Goal: Task Accomplishment & Management: Use online tool/utility

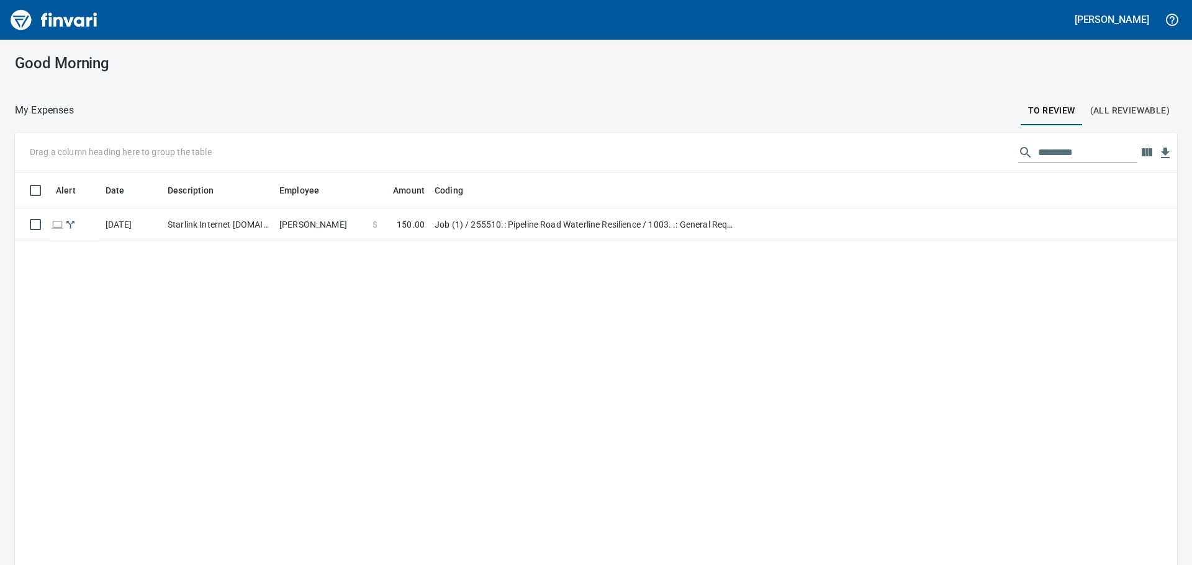
scroll to position [420, 1143]
drag, startPoint x: 349, startPoint y: 230, endPoint x: 302, endPoint y: 294, distance: 79.4
click at [302, 294] on div "Alert Date Description Employee Amount Coding [DATE] Starlink Internet [DOMAIN_…" at bounding box center [596, 387] width 1162 height 429
click at [1142, 150] on icon "button" at bounding box center [1146, 152] width 11 height 8
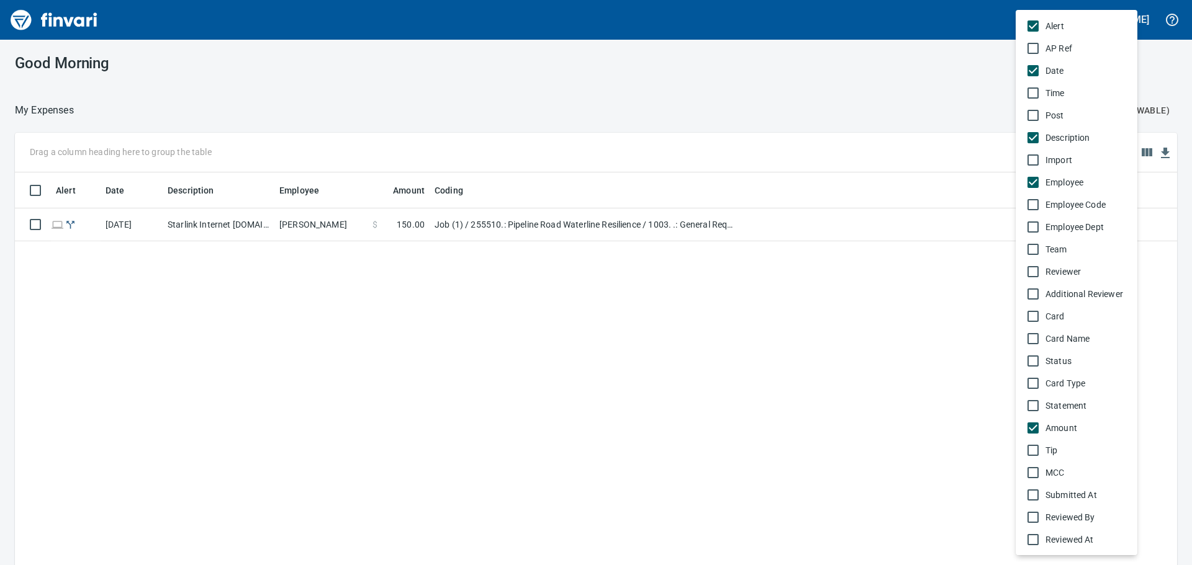
click at [906, 291] on div at bounding box center [596, 282] width 1192 height 565
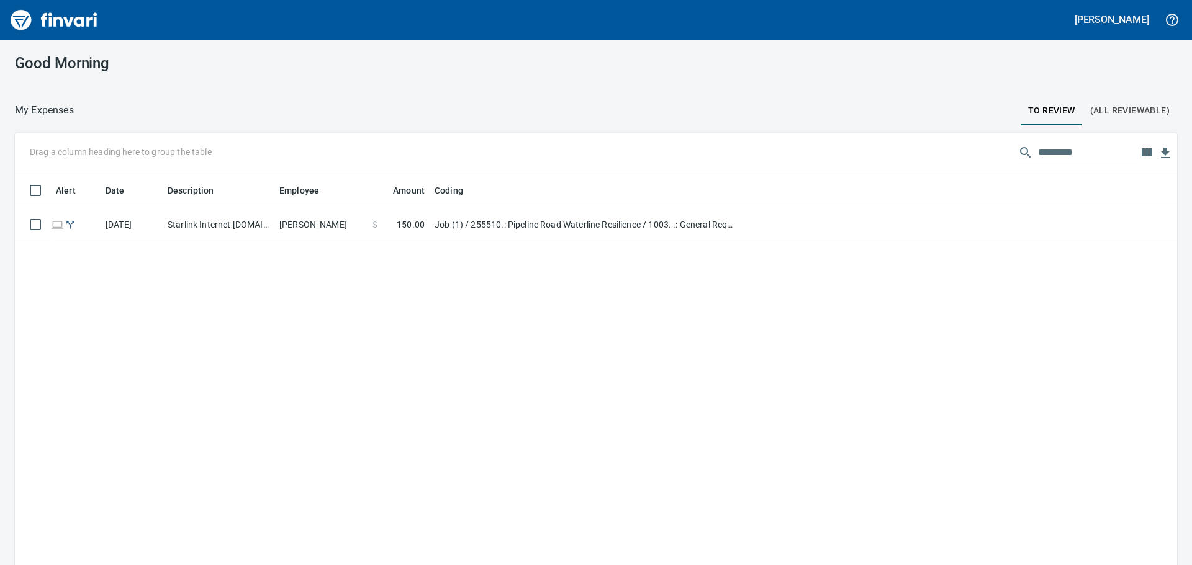
click at [672, 253] on div "Alert Date Description Employee Amount Coding [DATE] Starlink Internet [DOMAIN_…" at bounding box center [596, 387] width 1162 height 429
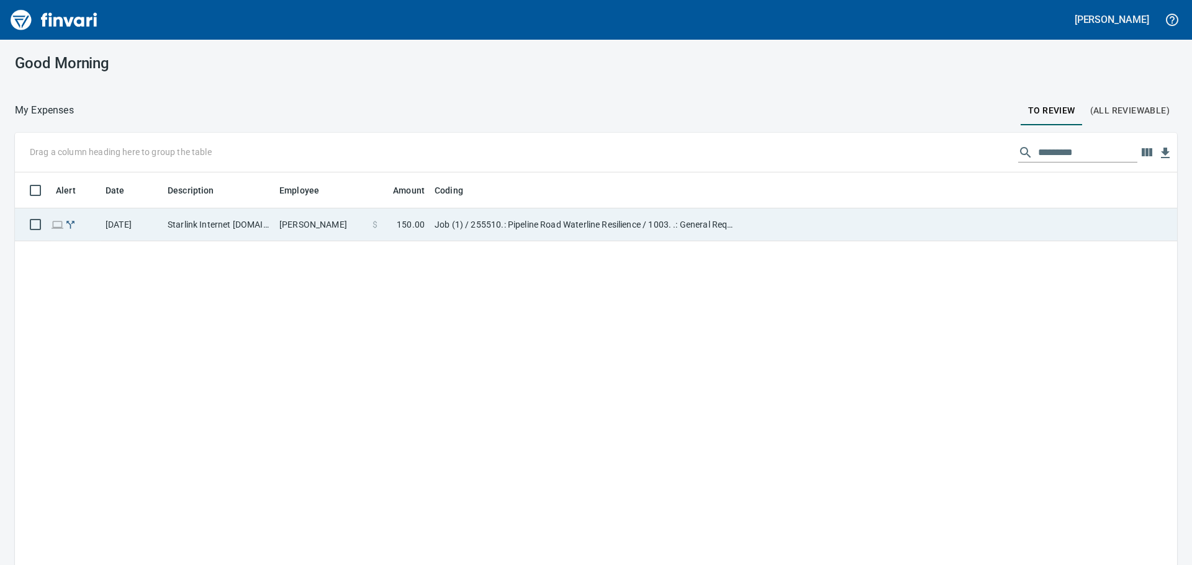
click at [657, 238] on td "Job (1) / 255510.: Pipeline Road Waterline Resilience / 1003. .: General Requir…" at bounding box center [584, 225] width 310 height 33
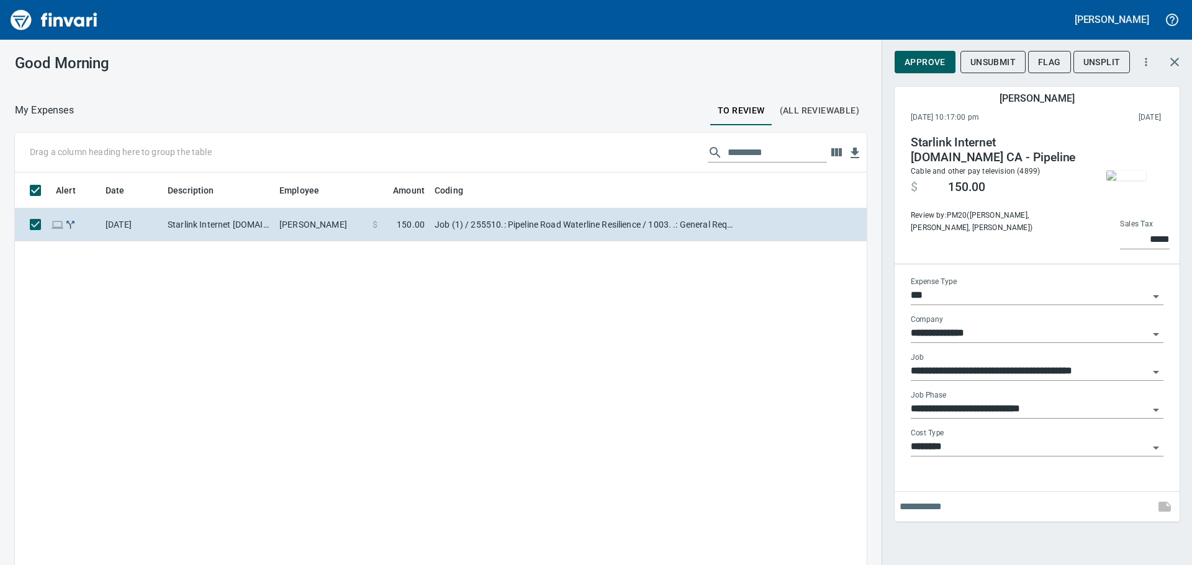
scroll to position [420, 833]
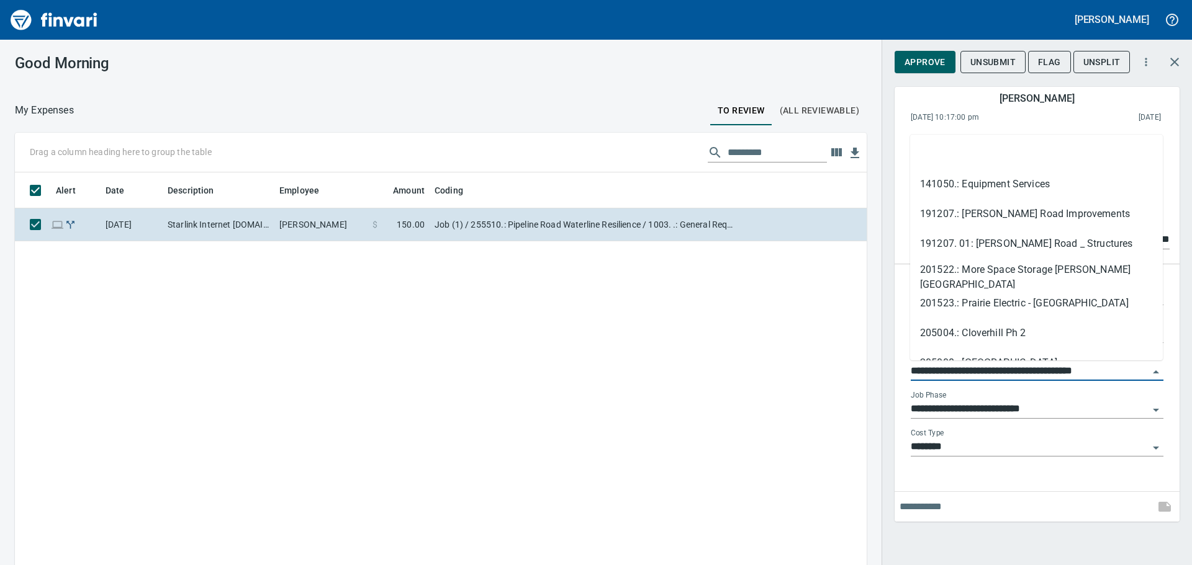
click at [1143, 371] on input "**********" at bounding box center [1029, 371] width 238 height 17
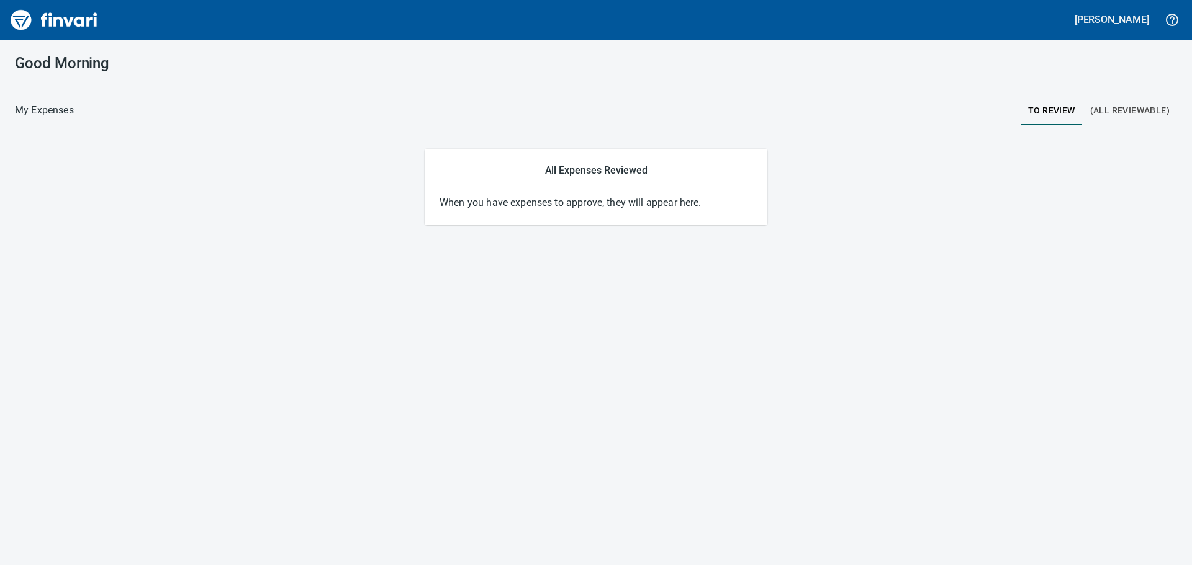
click at [1144, 86] on div "Good Morning" at bounding box center [596, 63] width 1192 height 47
click at [1130, 109] on span "(All Reviewable)" at bounding box center [1129, 111] width 79 height 16
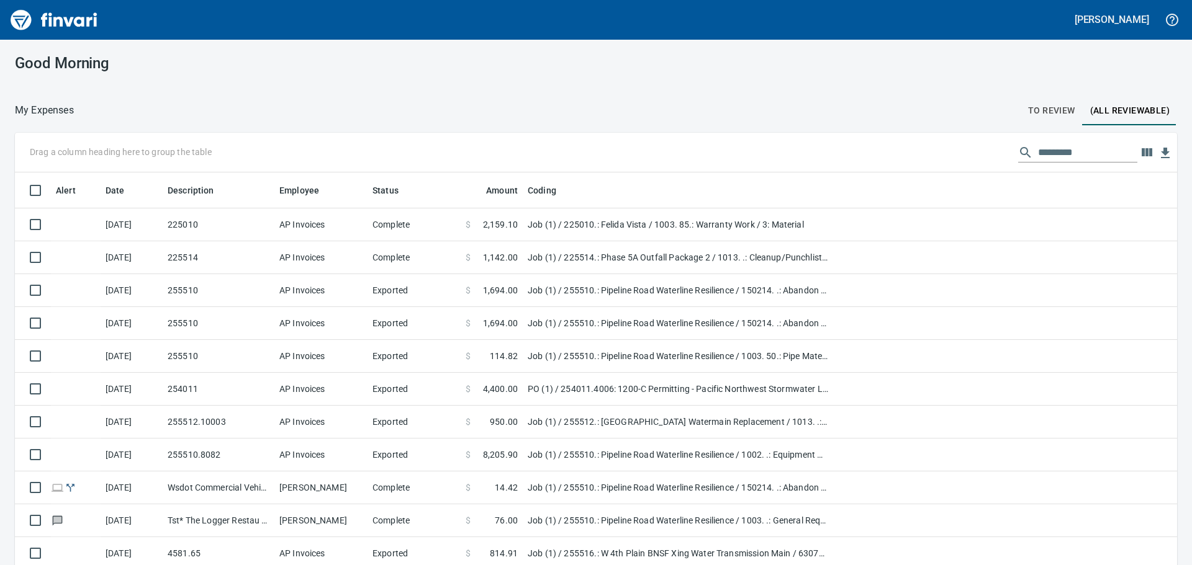
scroll to position [420, 1134]
click at [1046, 145] on input "text" at bounding box center [1087, 153] width 99 height 20
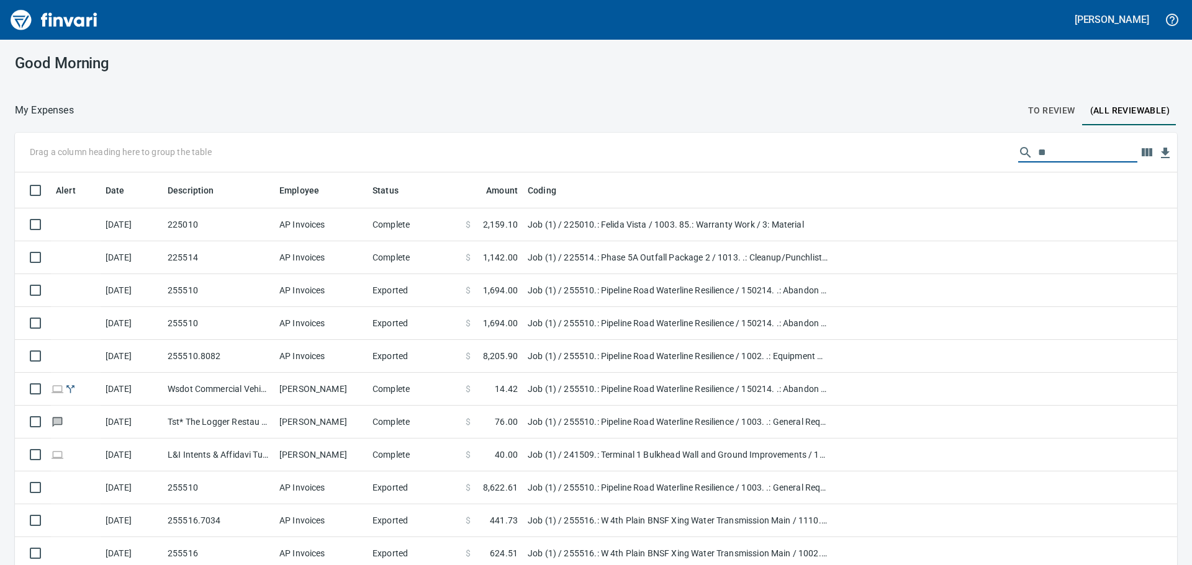
type input "*"
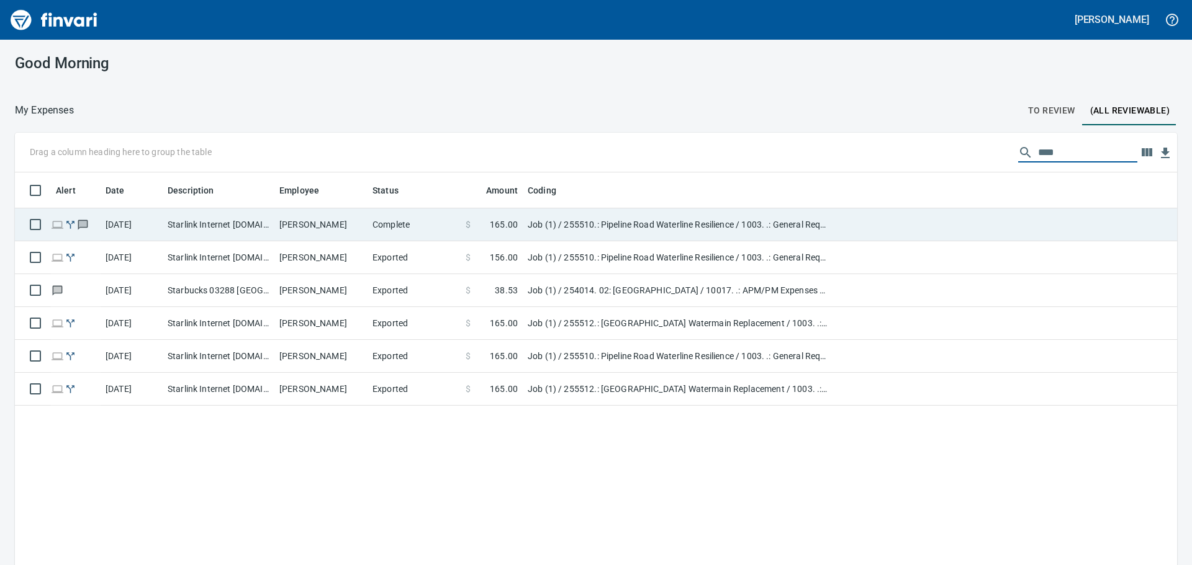
type input "****"
click at [410, 235] on td "Complete" at bounding box center [413, 225] width 93 height 33
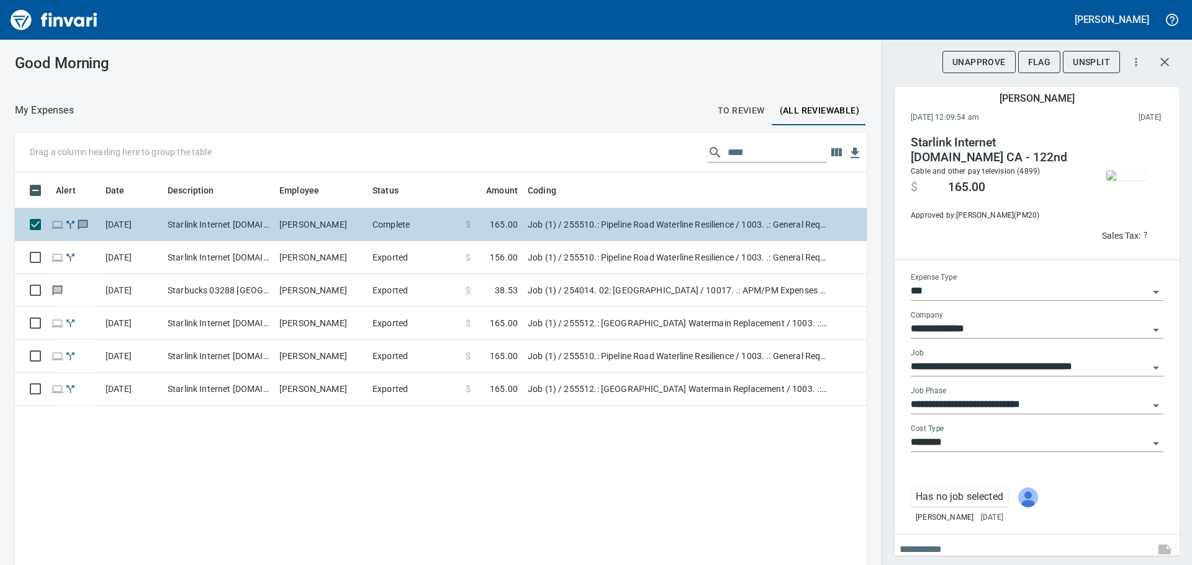
scroll to position [420, 833]
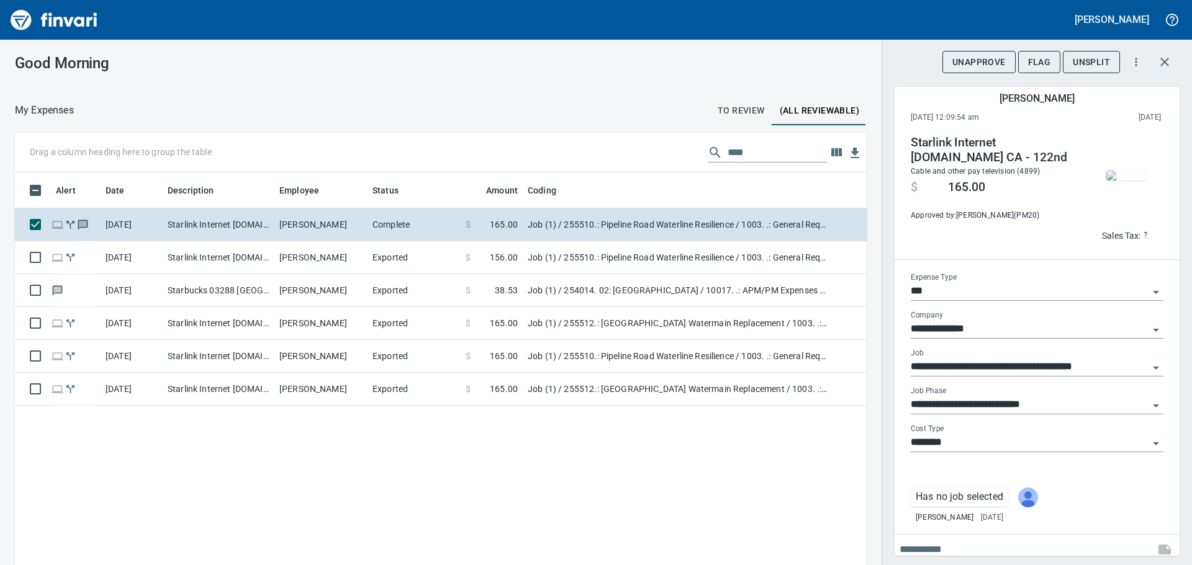
click at [1123, 171] on img "button" at bounding box center [1126, 176] width 40 height 10
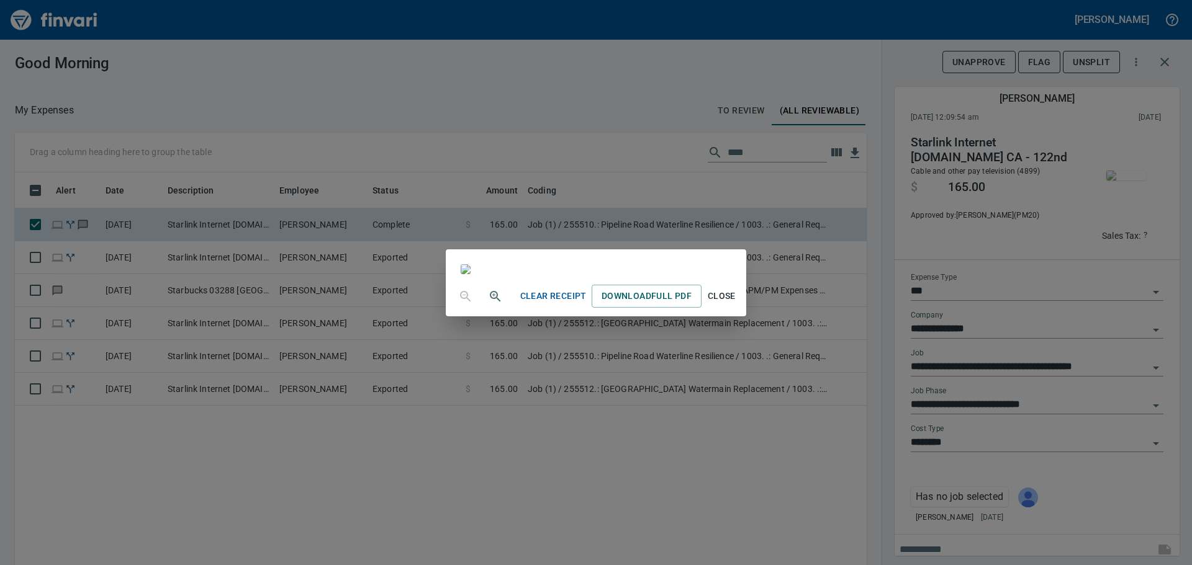
click at [736, 304] on span "Close" at bounding box center [721, 297] width 30 height 16
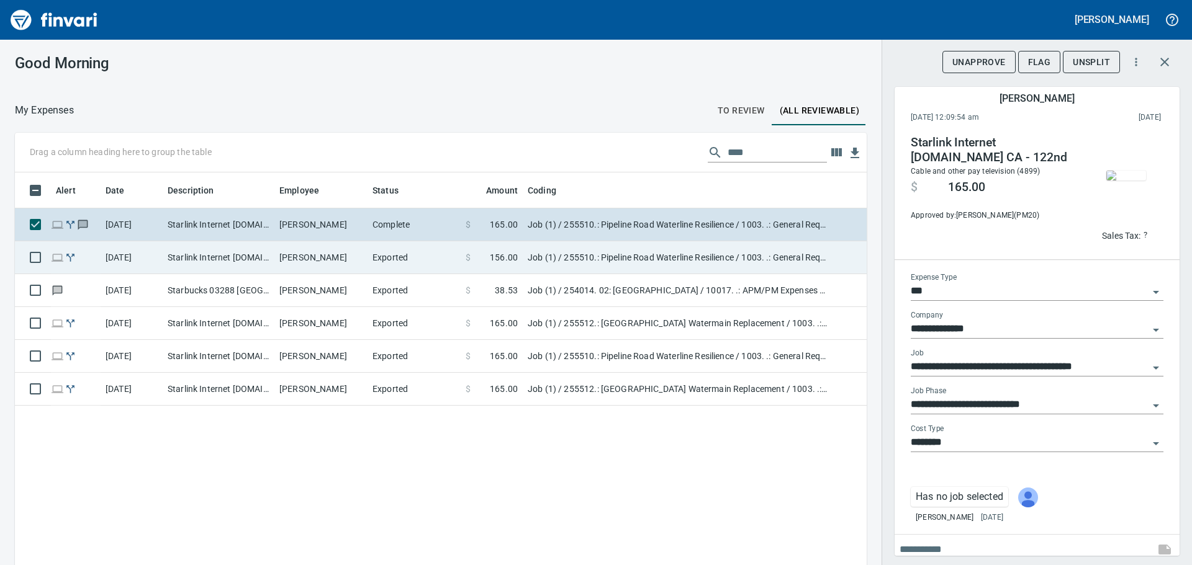
click at [763, 263] on td "Job (1) / 255510.: Pipeline Road Waterline Resilience / 1003. .: General Requir…" at bounding box center [678, 257] width 310 height 33
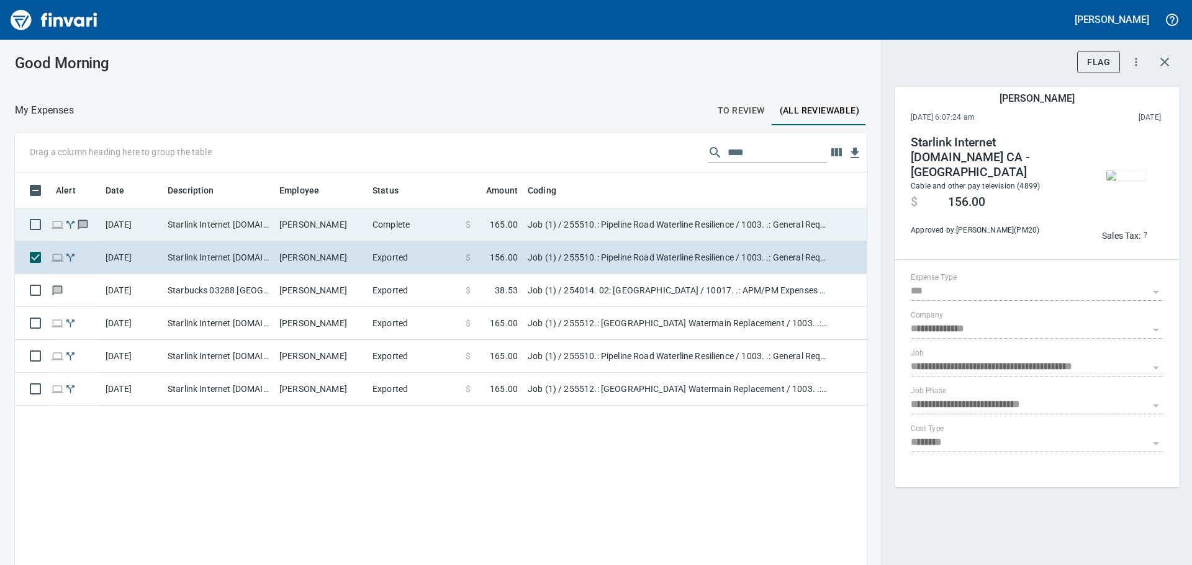
click at [601, 233] on td "Job (1) / 255510.: Pipeline Road Waterline Resilience / 1003. .: General Requir…" at bounding box center [678, 225] width 310 height 33
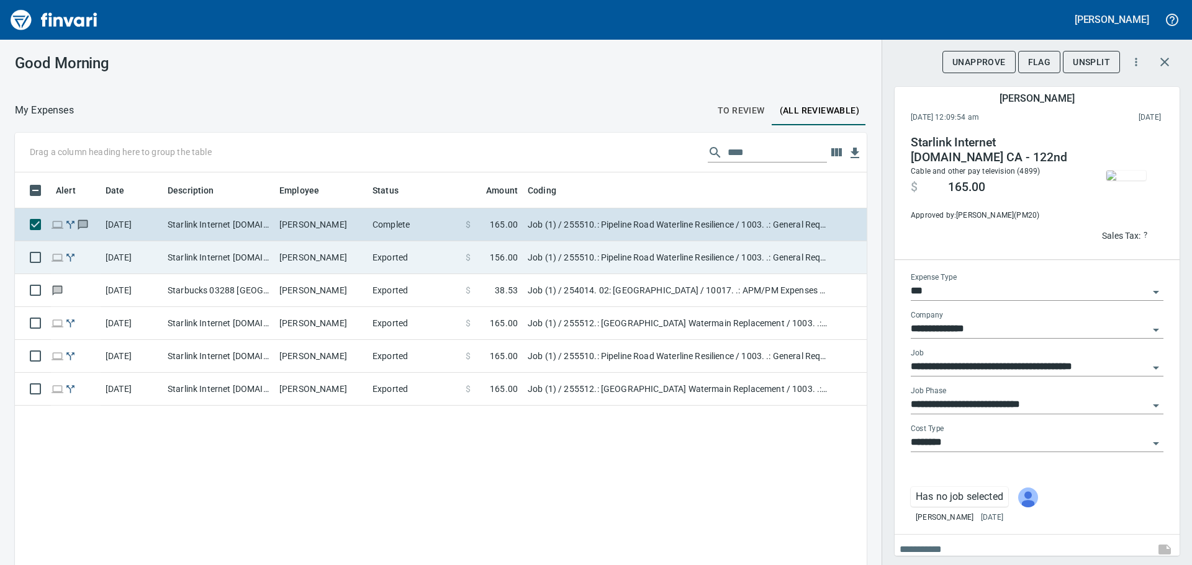
click at [596, 254] on td "Job (1) / 255510.: Pipeline Road Waterline Resilience / 1003. .: General Requir…" at bounding box center [678, 257] width 310 height 33
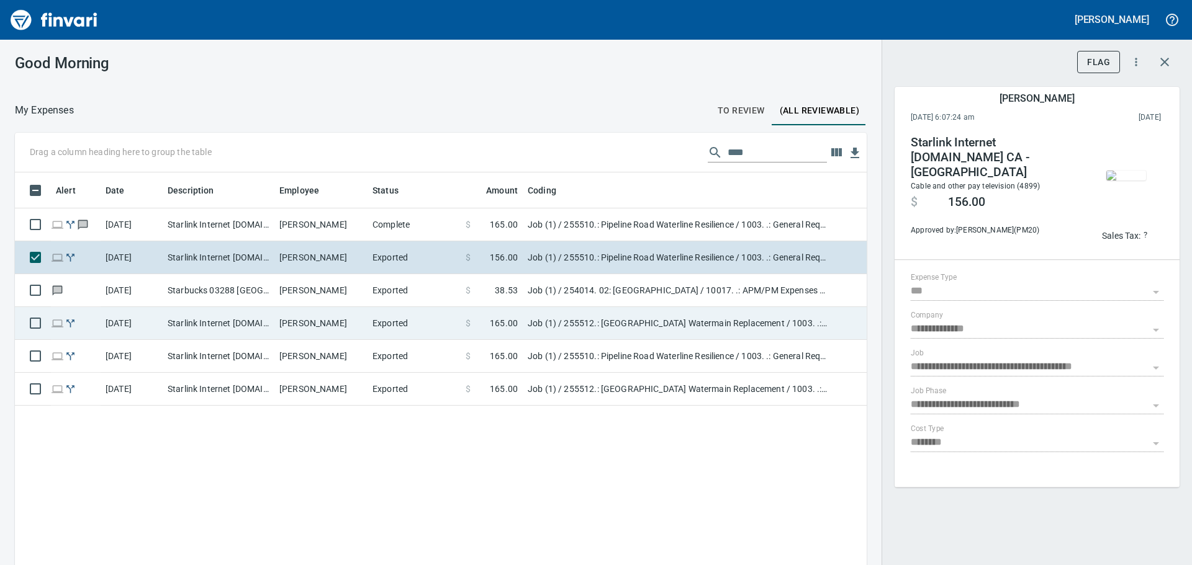
scroll to position [420, 833]
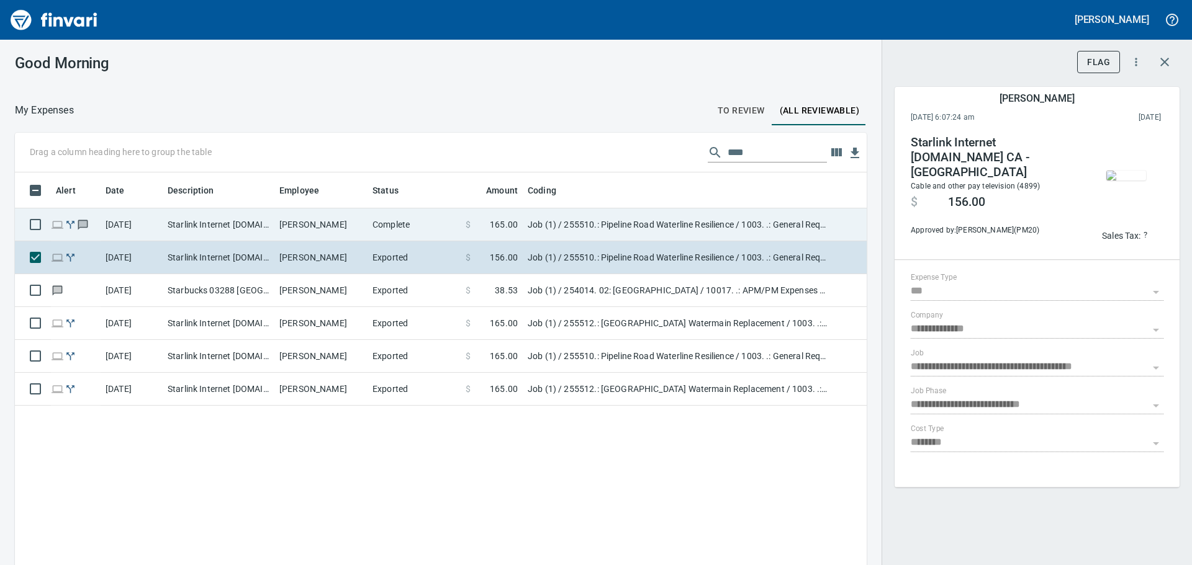
click at [654, 230] on td "Job (1) / 255510.: Pipeline Road Waterline Resilience / 1003. .: General Requir…" at bounding box center [678, 225] width 310 height 33
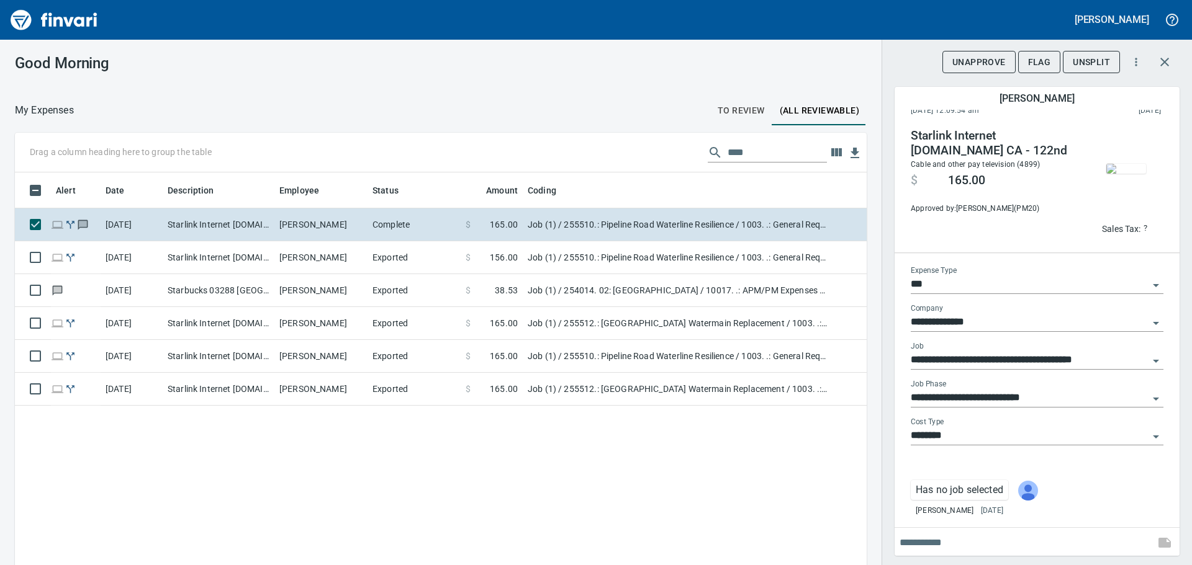
scroll to position [9, 0]
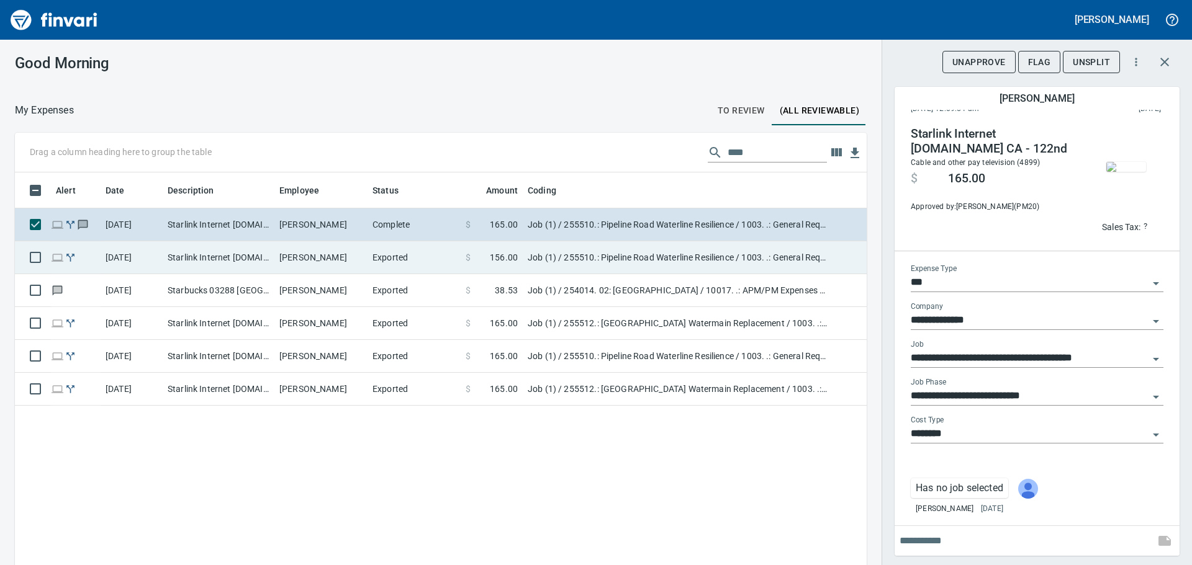
click at [587, 270] on td "Job (1) / 255510.: Pipeline Road Waterline Resilience / 1003. .: General Requir…" at bounding box center [678, 257] width 310 height 33
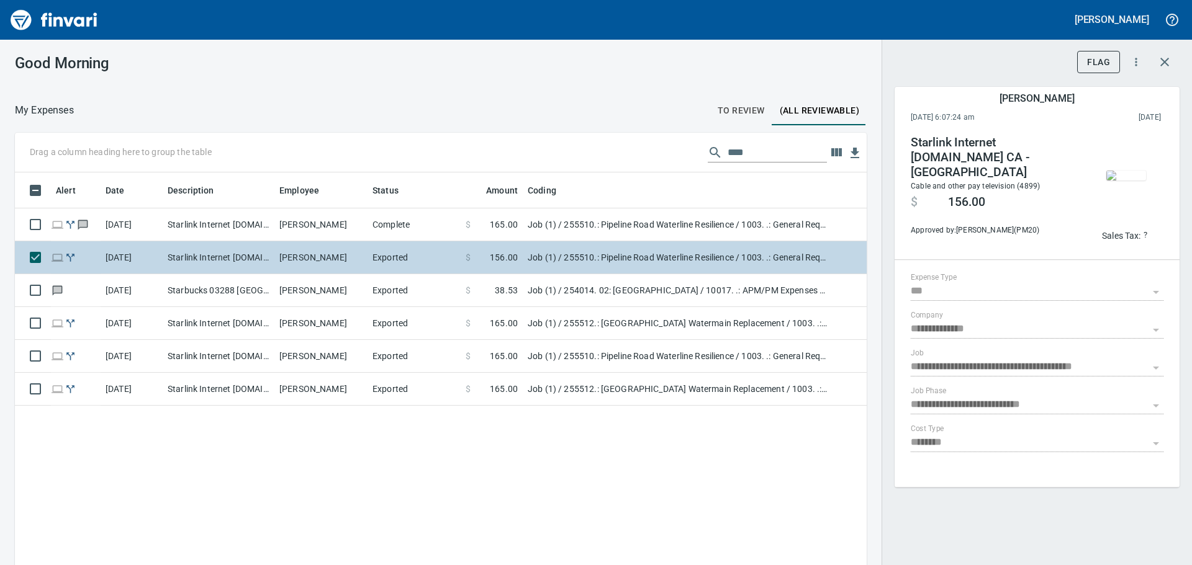
click at [588, 259] on td "Job (1) / 255510.: Pipeline Road Waterline Resilience / 1003. .: General Requir…" at bounding box center [678, 257] width 310 height 33
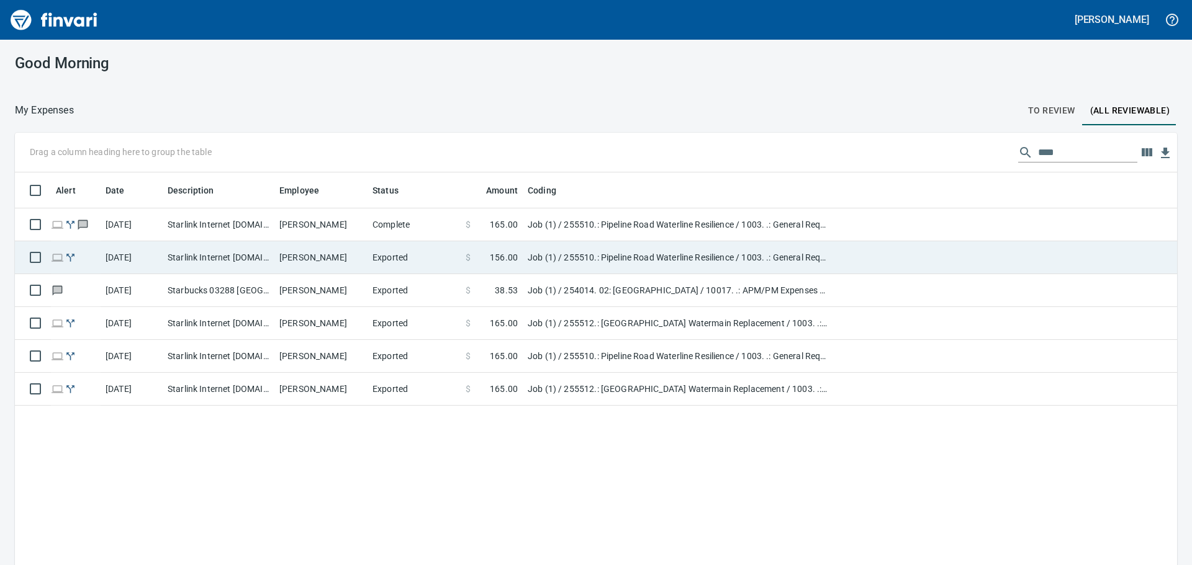
scroll to position [420, 1141]
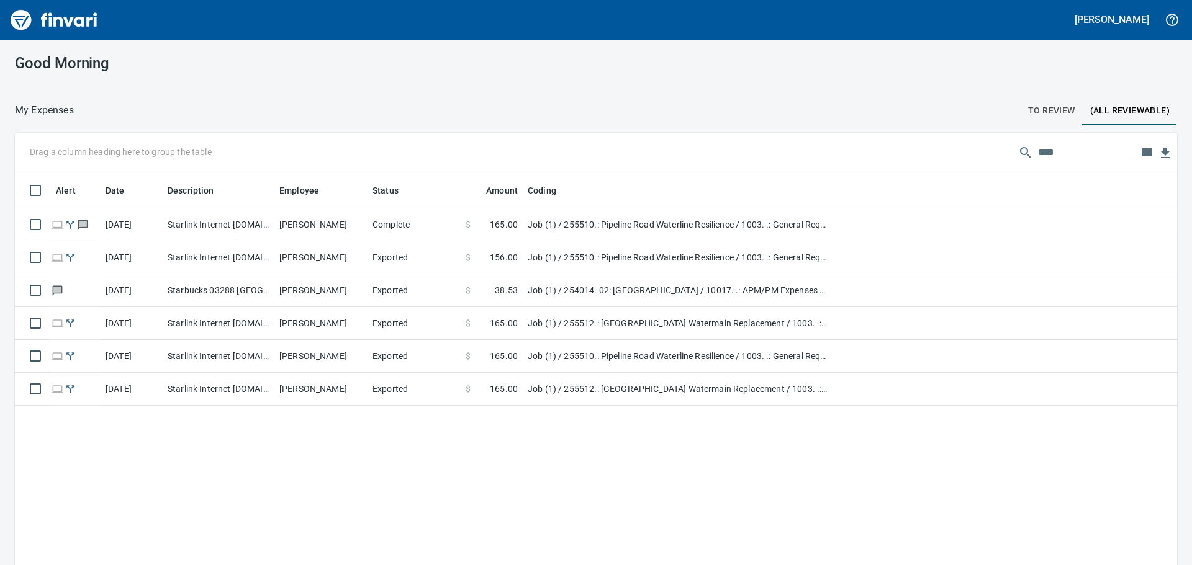
click at [1046, 117] on span "To Review" at bounding box center [1051, 111] width 47 height 16
